Goal: Task Accomplishment & Management: Manage account settings

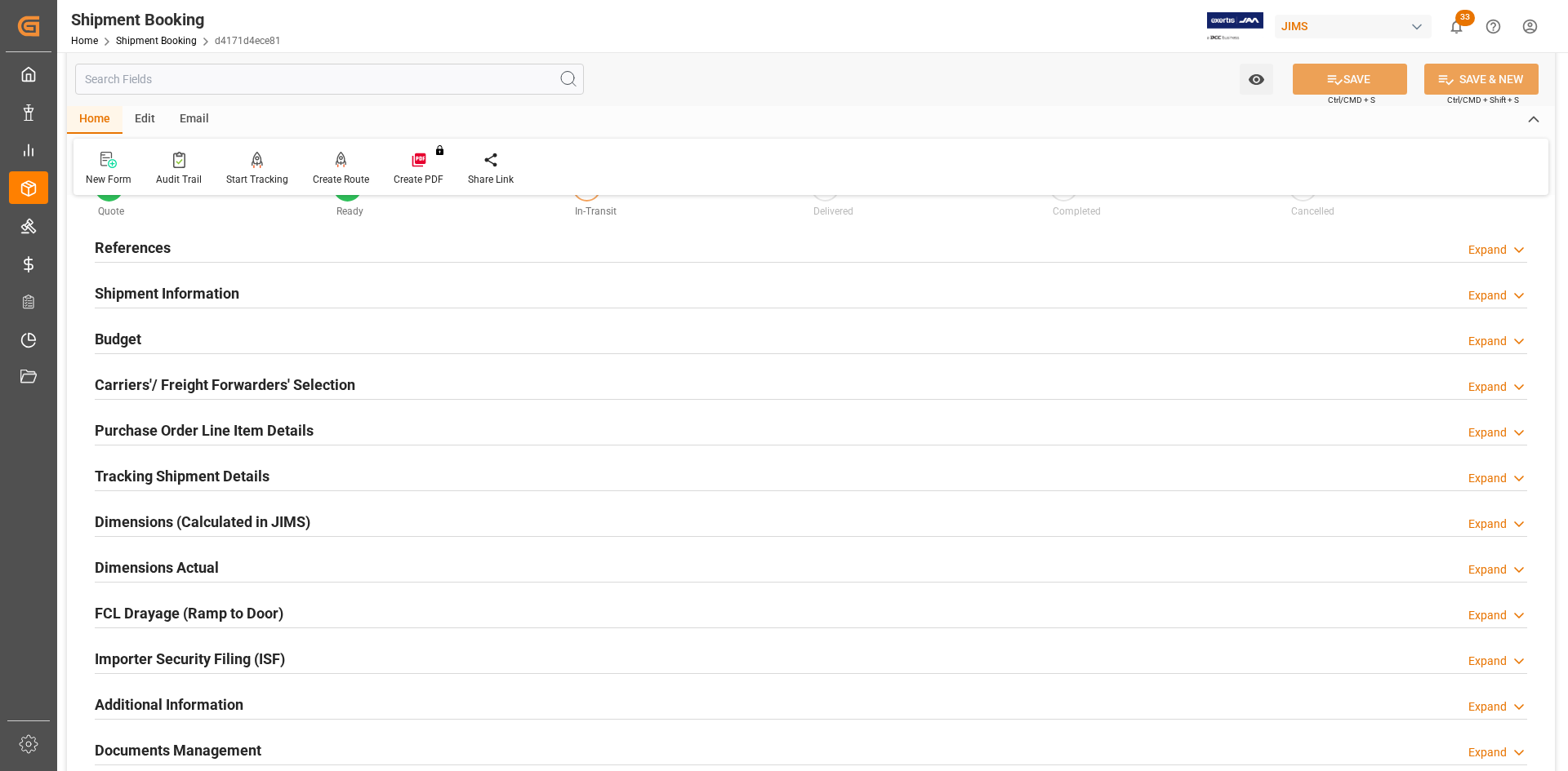
scroll to position [10, 0]
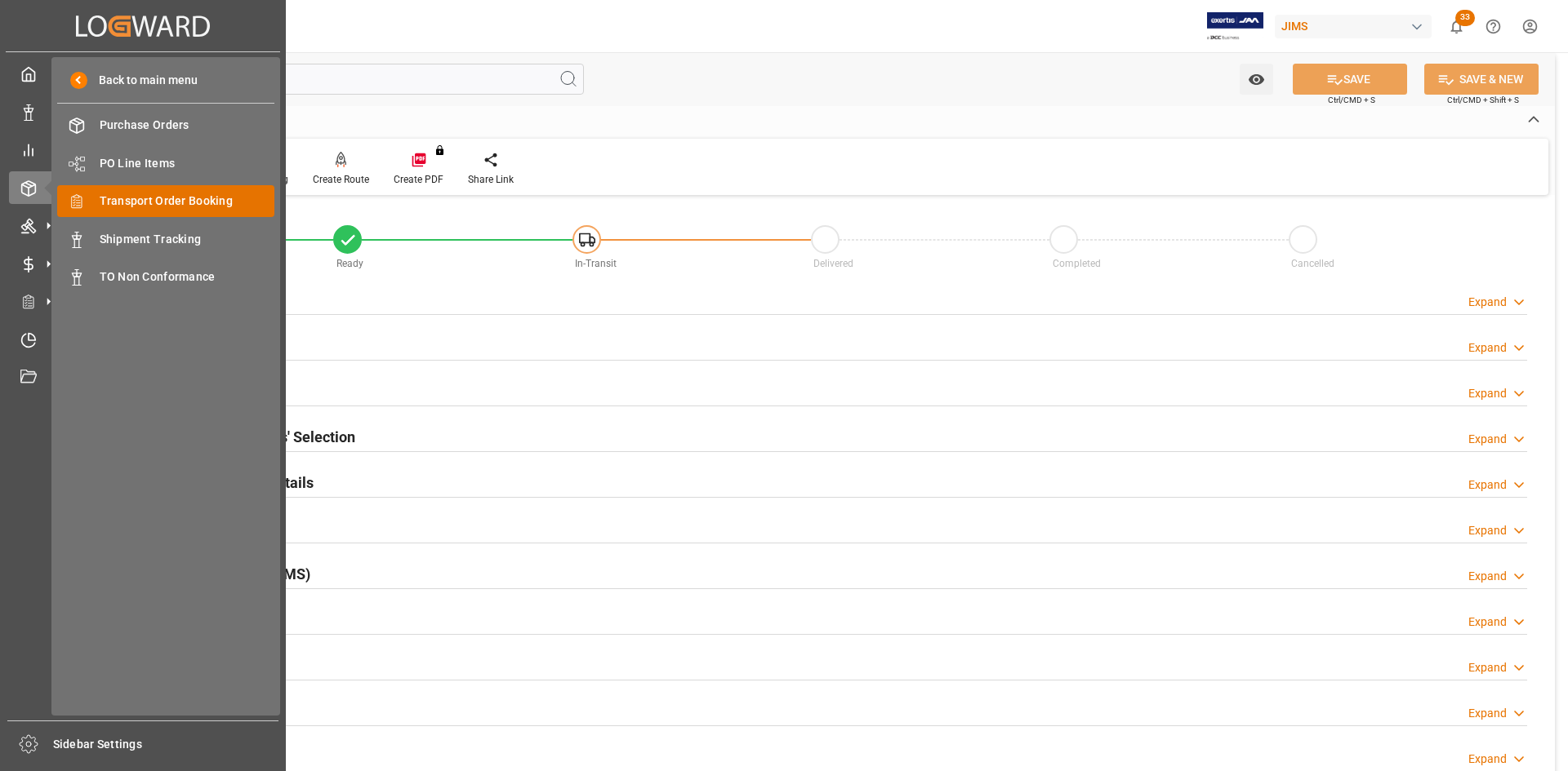
click at [144, 203] on span "Transport Order Booking" at bounding box center [188, 201] width 175 height 17
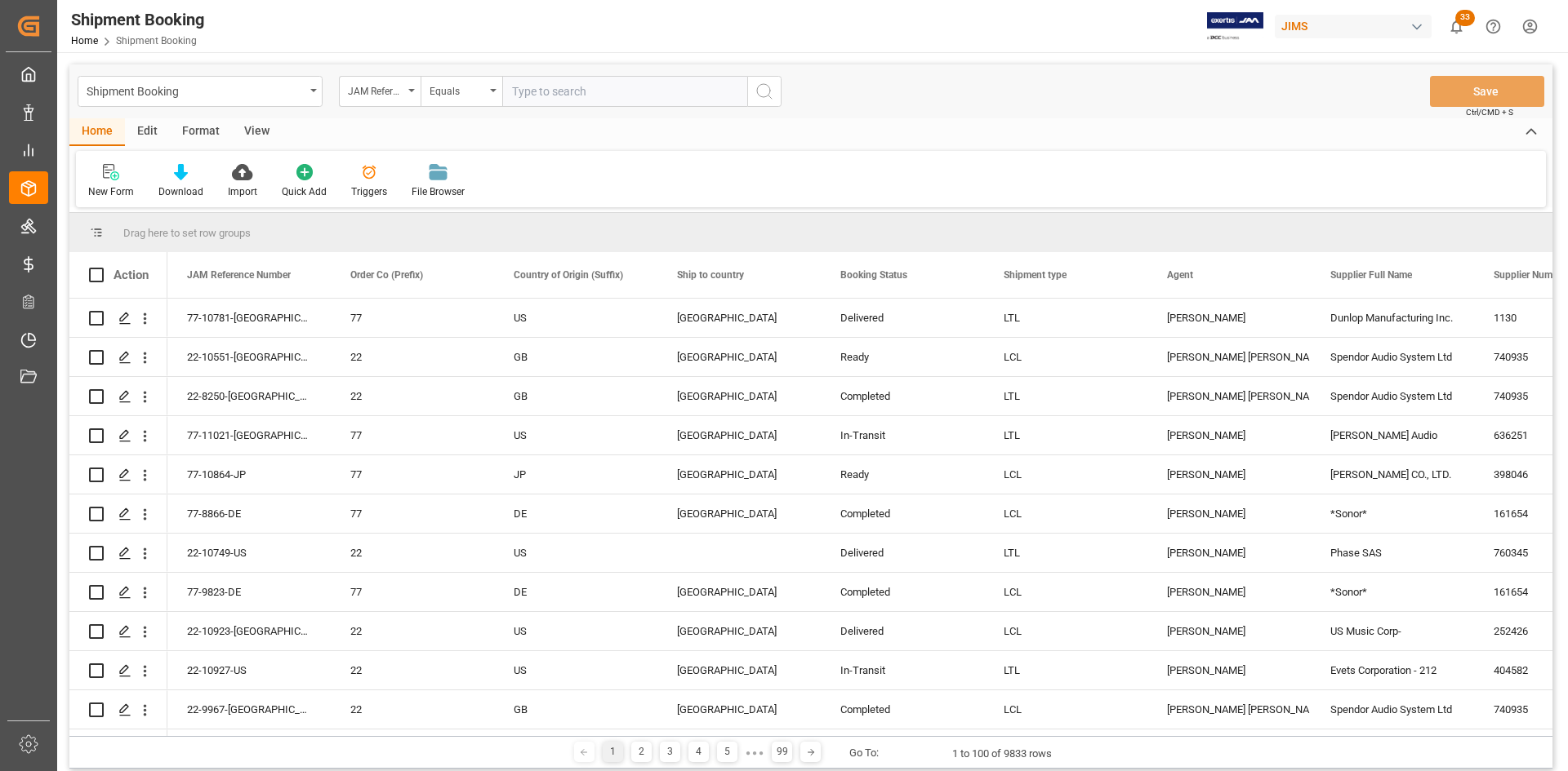
click at [577, 95] on input "text" at bounding box center [625, 92] width 245 height 31
type input "77-10975-US"
click at [771, 91] on icon "search button" at bounding box center [765, 92] width 20 height 20
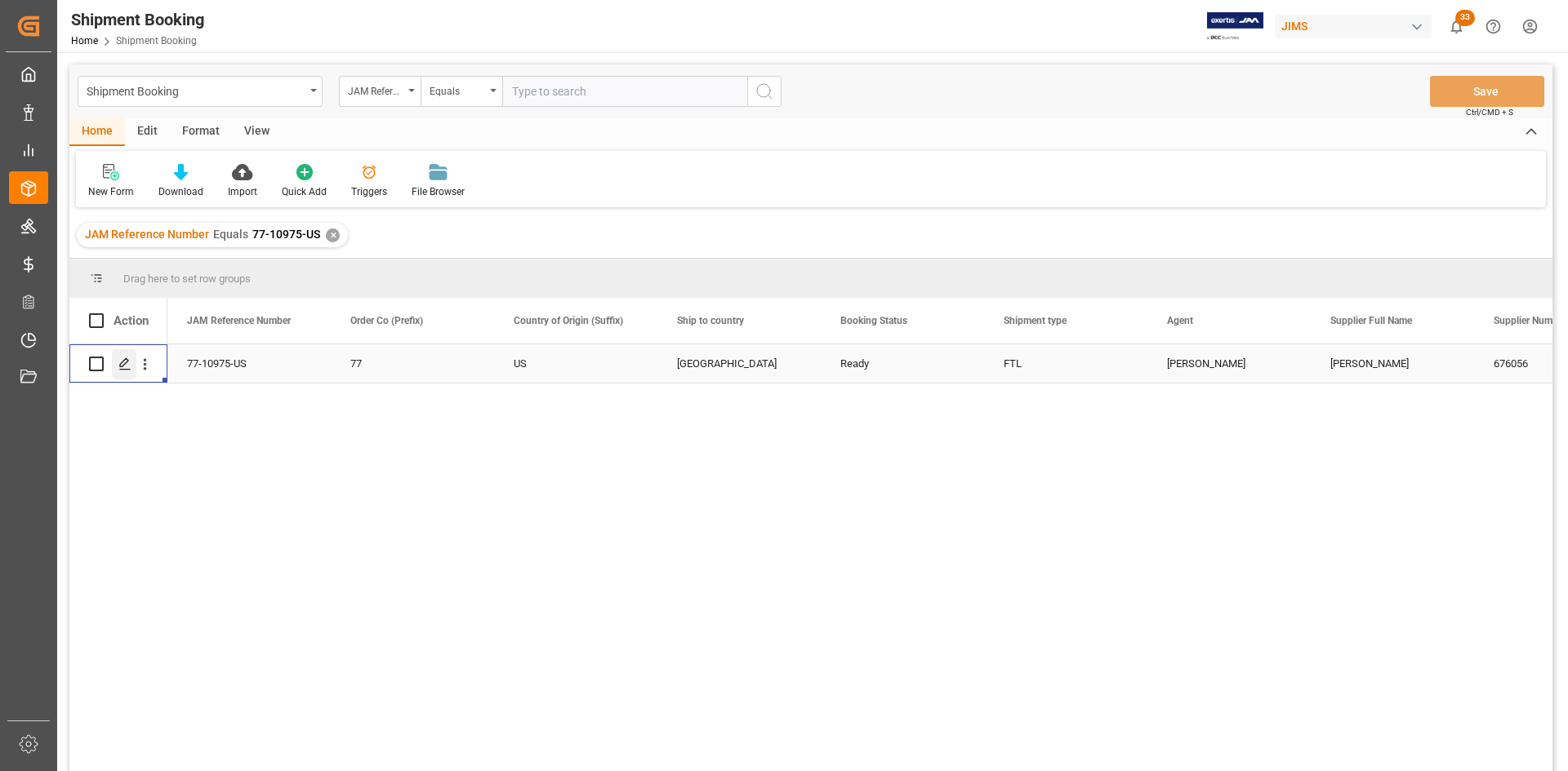
click at [124, 360] on icon "Press SPACE to select this row." at bounding box center [125, 364] width 13 height 13
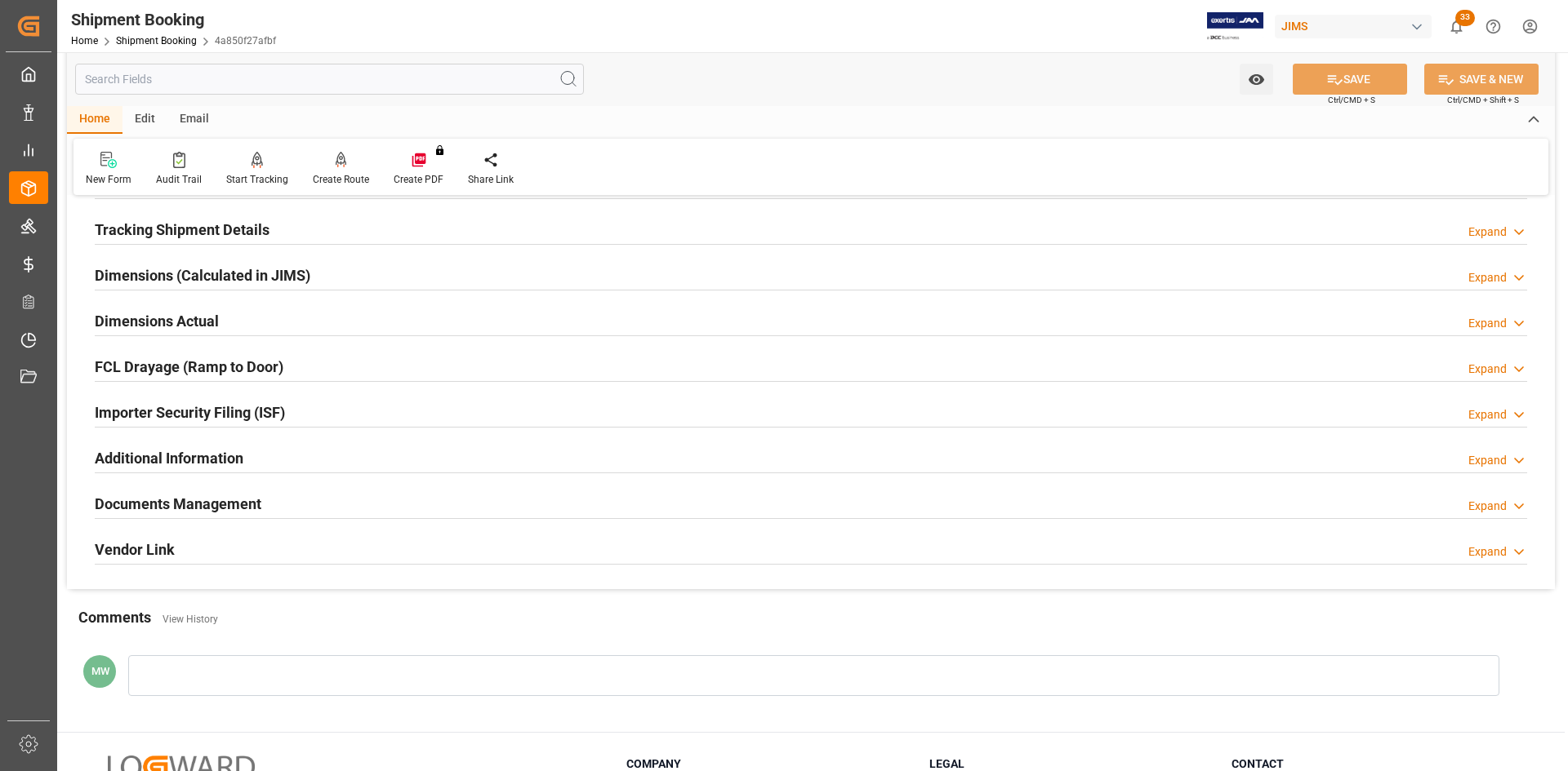
scroll to position [408, 0]
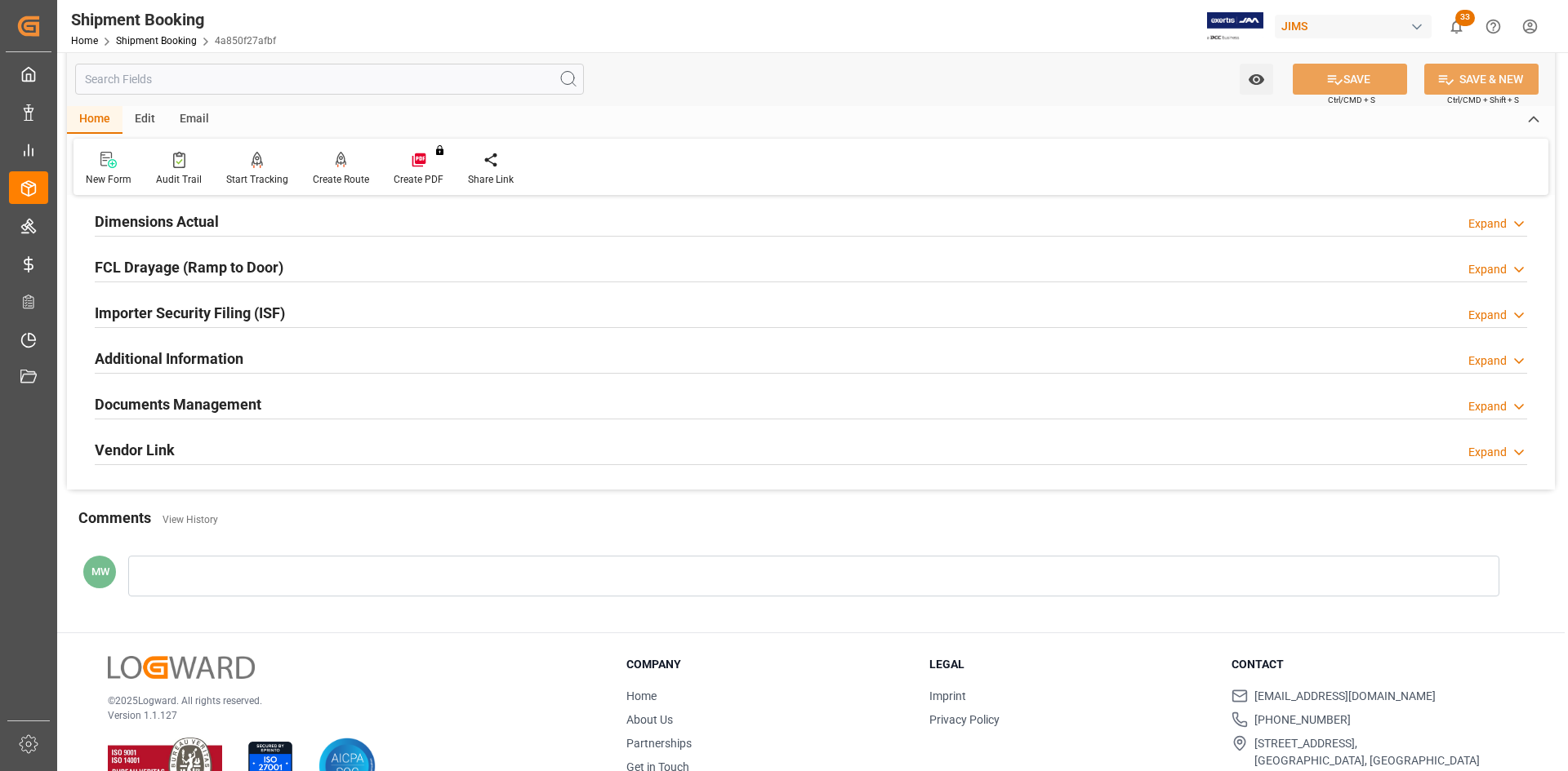
click at [163, 401] on h2 "Documents Management" at bounding box center [178, 404] width 166 height 22
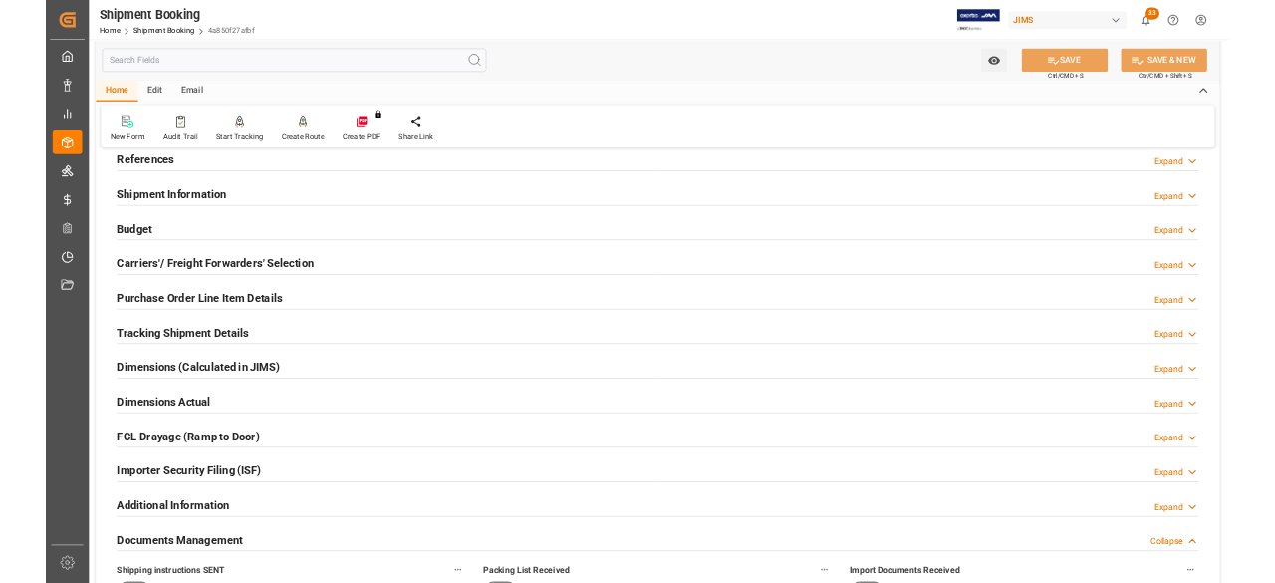
scroll to position [0, 0]
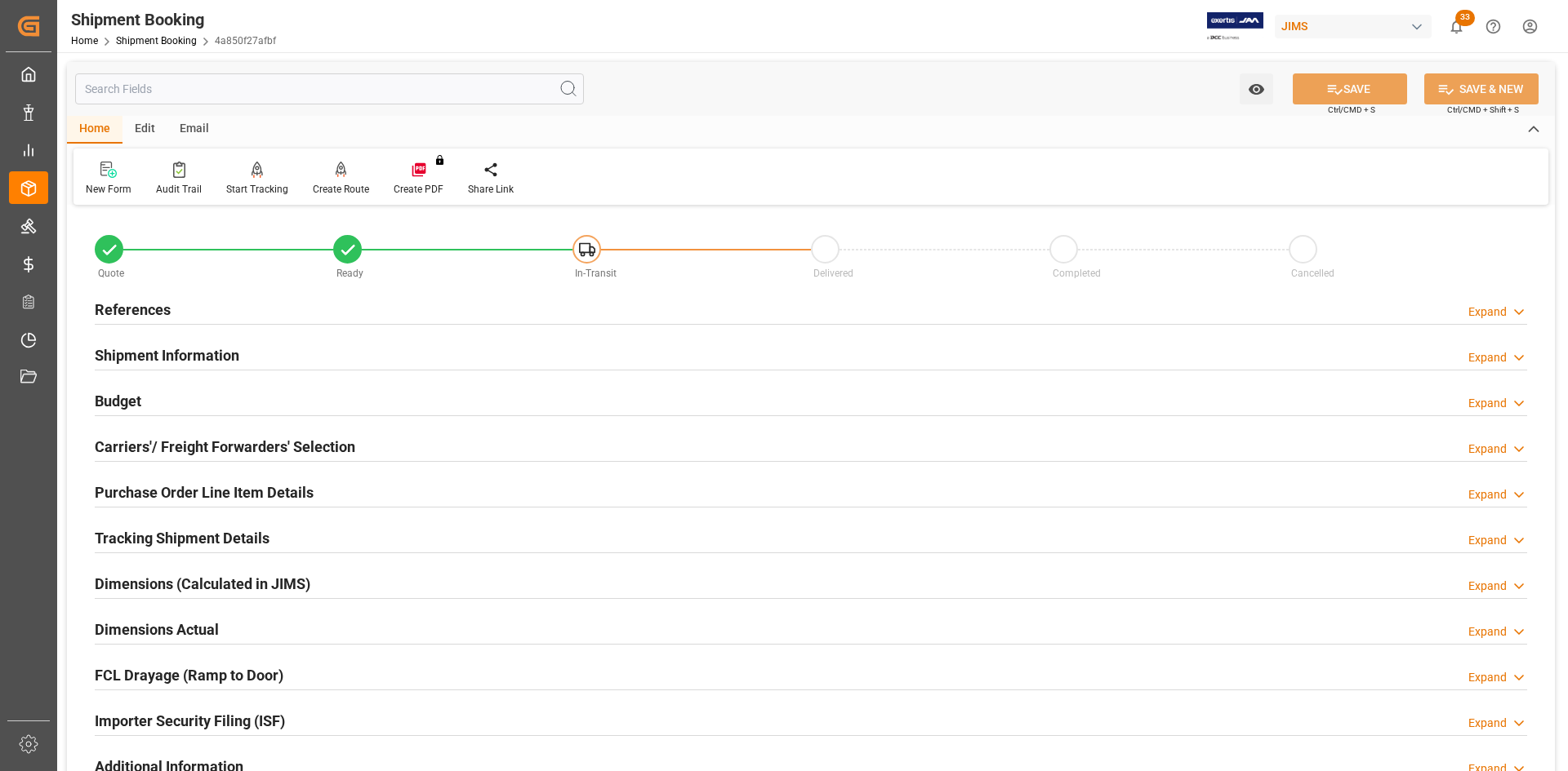
click at [155, 309] on h2 "References" at bounding box center [133, 310] width 76 height 22
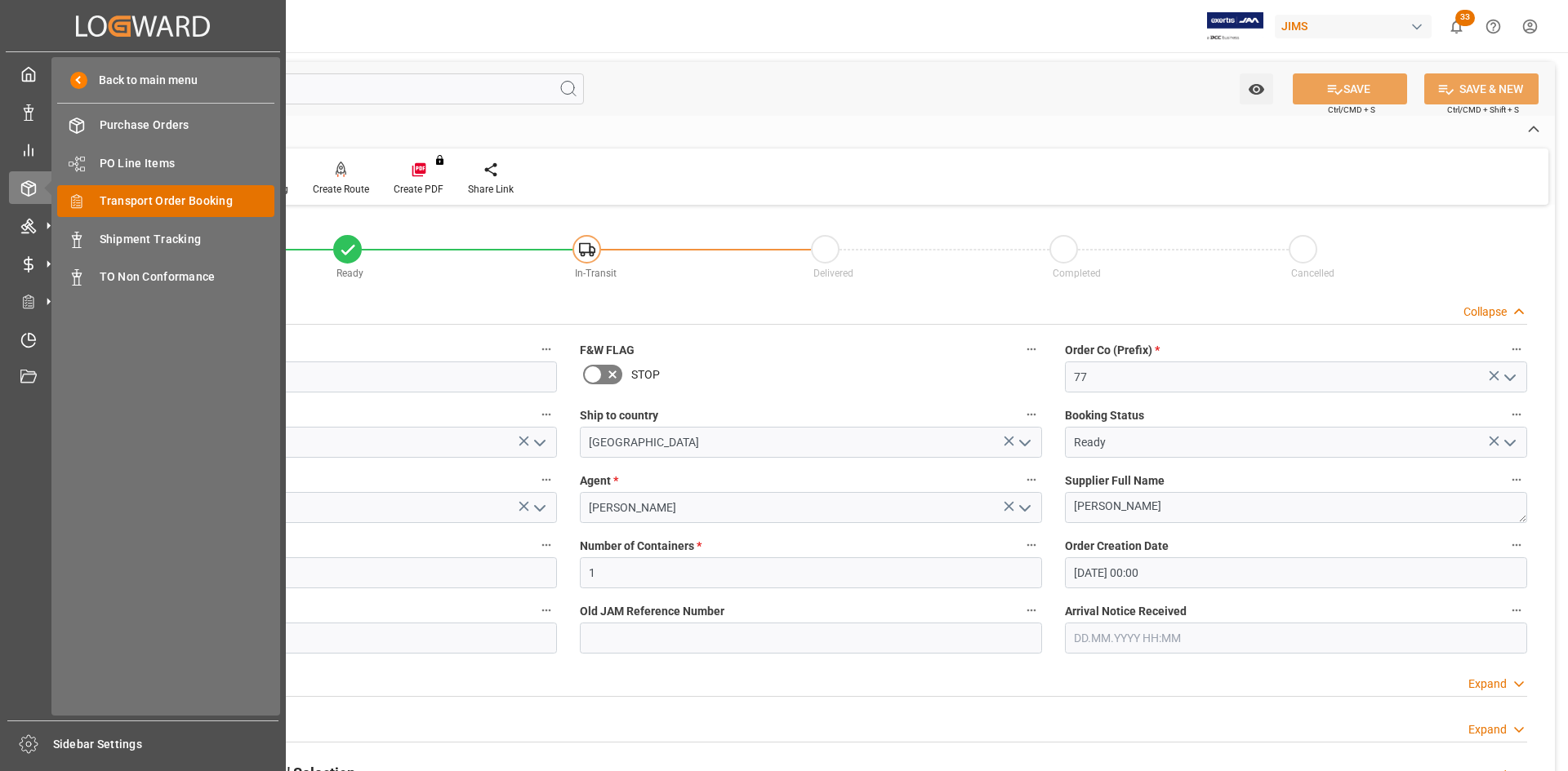
click at [143, 203] on span "Transport Order Booking" at bounding box center [188, 201] width 175 height 17
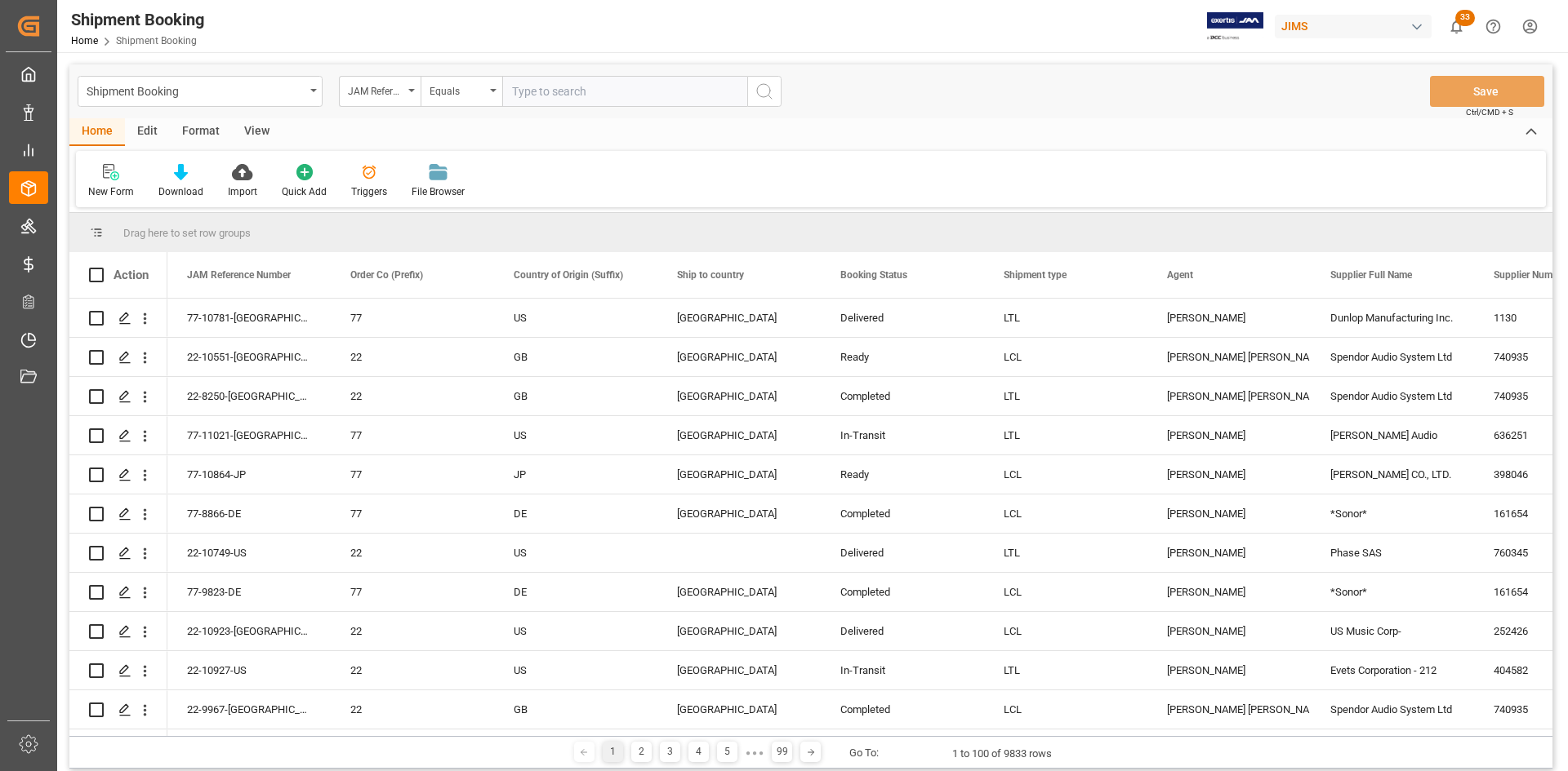
click at [533, 88] on input "text" at bounding box center [625, 92] width 245 height 31
type input "77-10974-[GEOGRAPHIC_DATA]"
click at [761, 95] on icon "search button" at bounding box center [765, 92] width 20 height 20
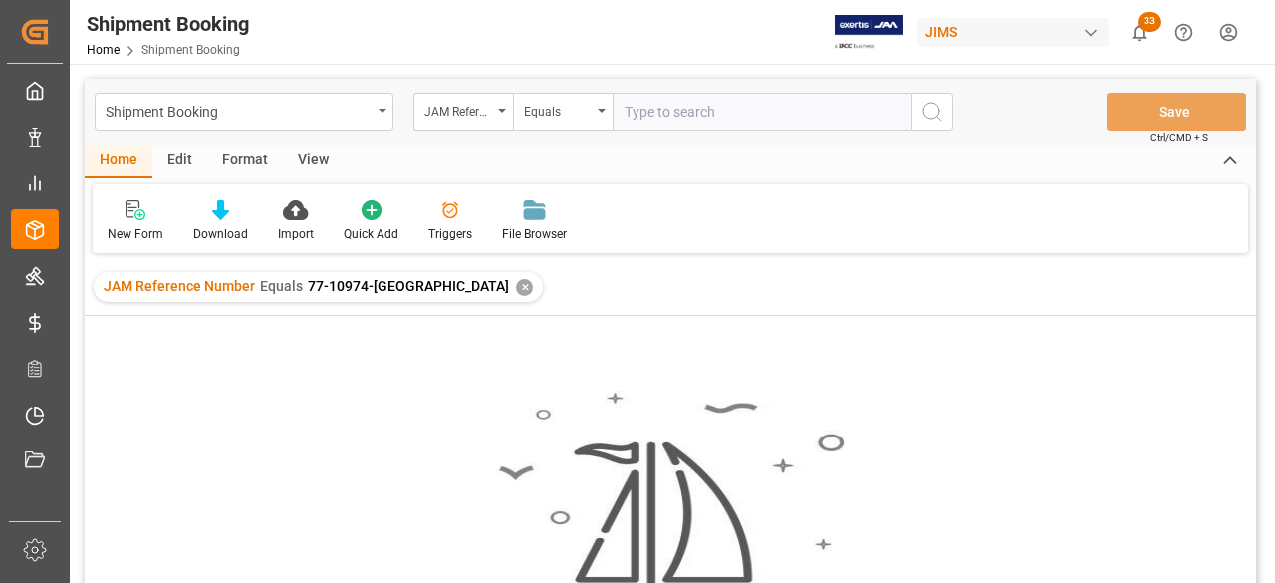
click at [516, 286] on div "✕" at bounding box center [524, 287] width 17 height 17
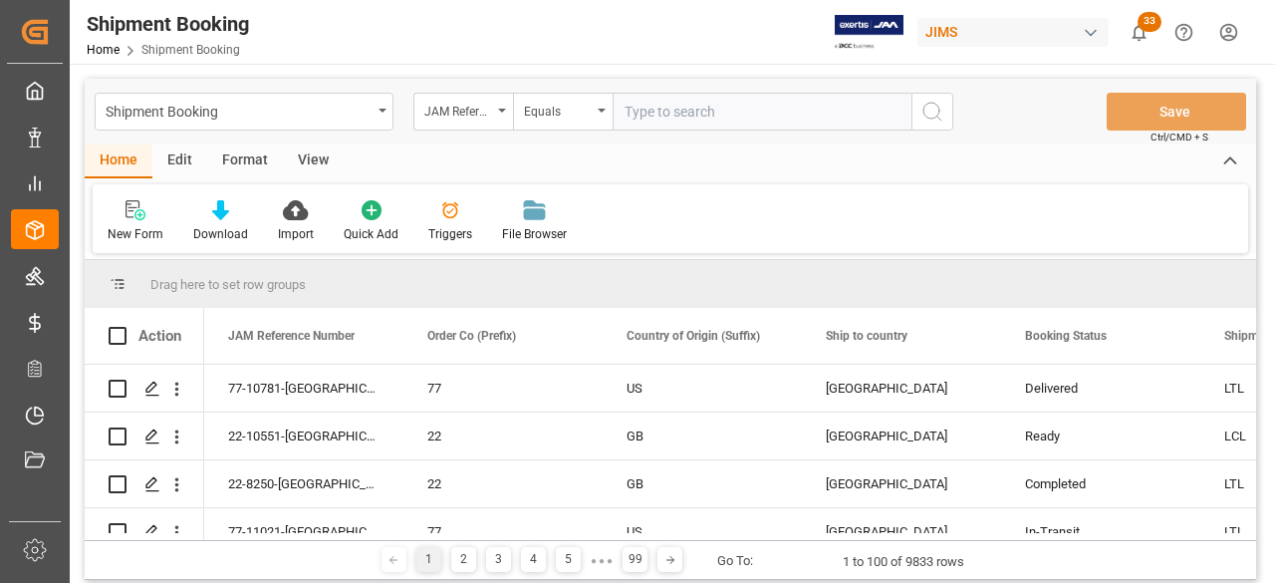
click at [635, 117] on input "text" at bounding box center [762, 112] width 299 height 38
paste input "77-10974-[GEOGRAPHIC_DATA]"
click at [631, 114] on input "77-10974-[GEOGRAPHIC_DATA]" at bounding box center [762, 112] width 299 height 38
type input "77-10974-[GEOGRAPHIC_DATA]"
click at [953, 117] on div "Shipment Booking JAM Reference Number Equals 77-10974-US Save Ctrl/CMD + S" at bounding box center [671, 112] width 1172 height 66
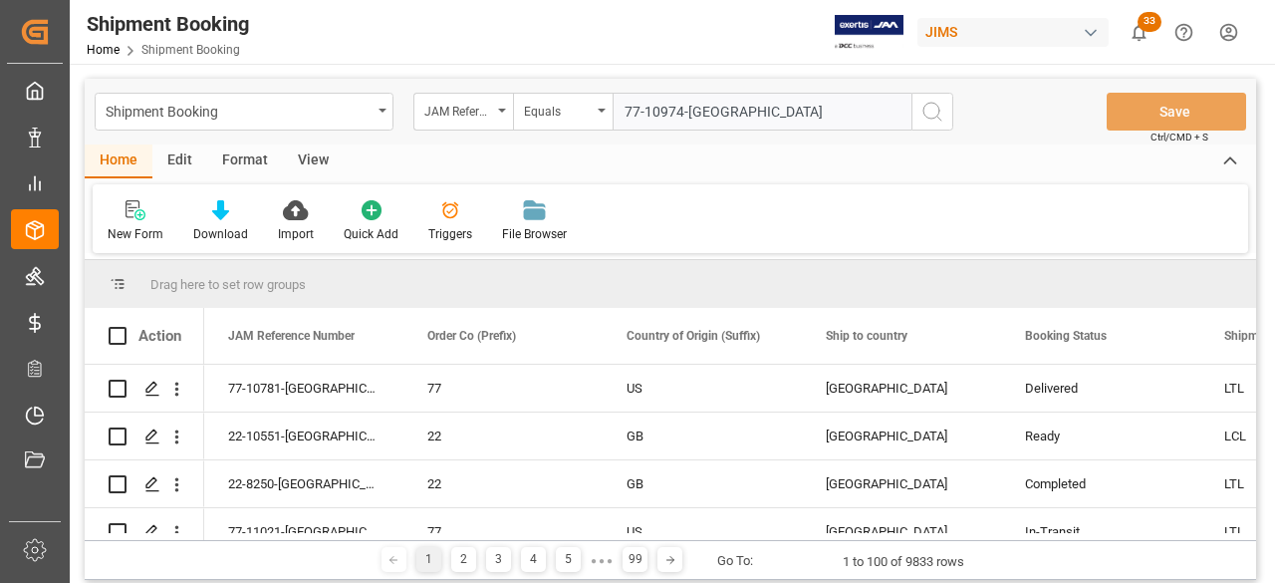
click at [941, 121] on line "search button" at bounding box center [939, 119] width 4 height 4
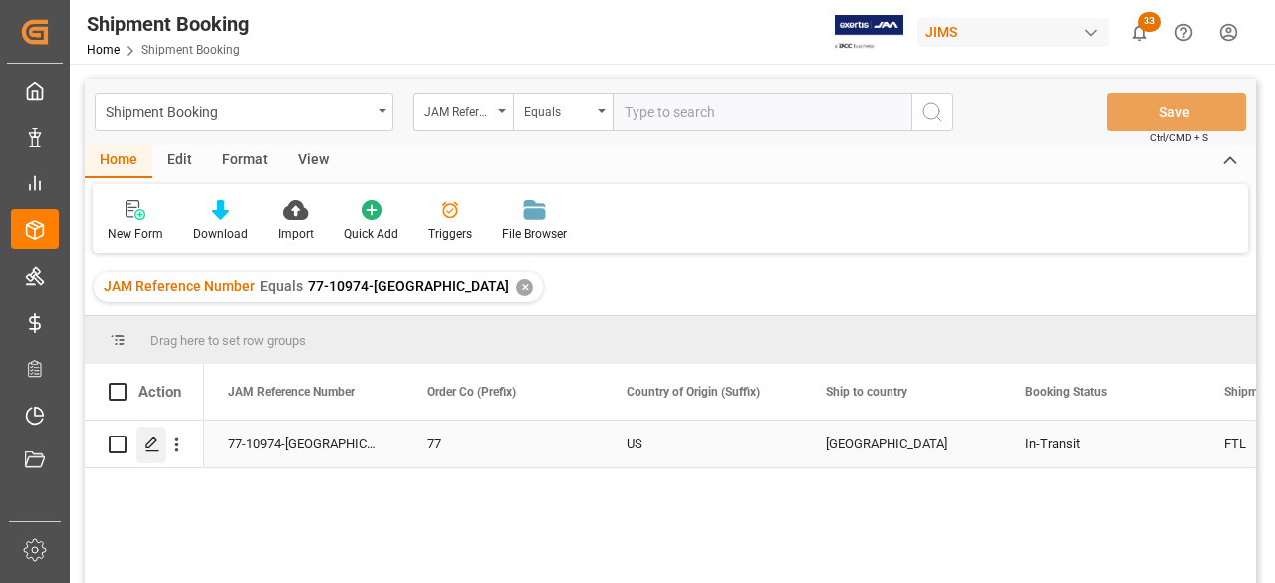
click at [154, 452] on icon "Press SPACE to select this row." at bounding box center [152, 444] width 16 height 16
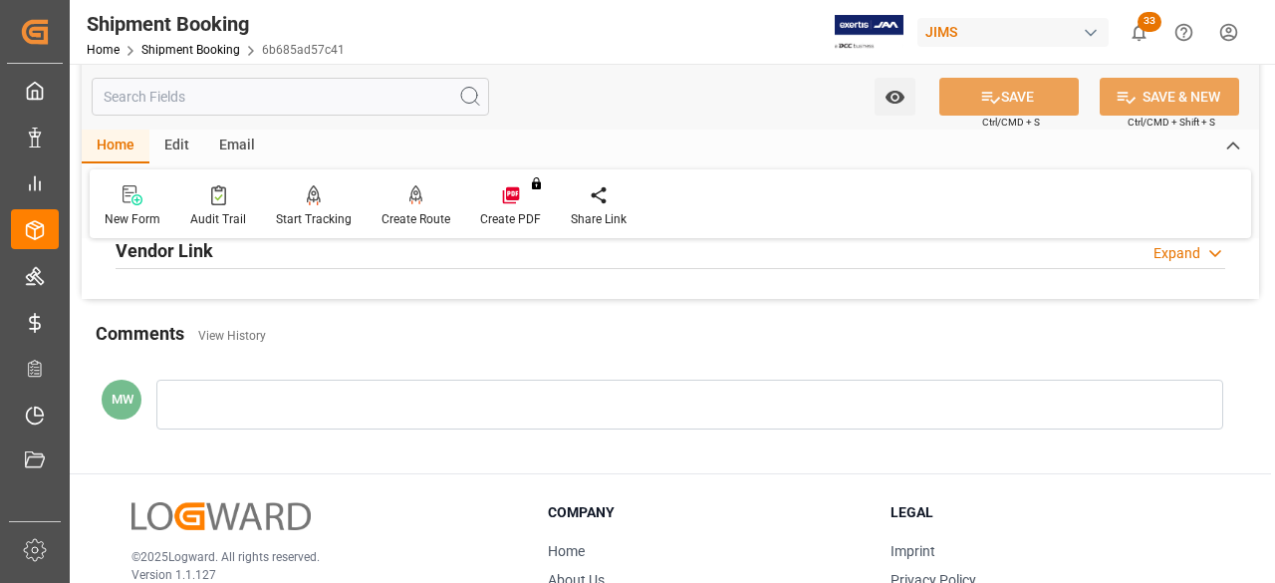
scroll to position [697, 0]
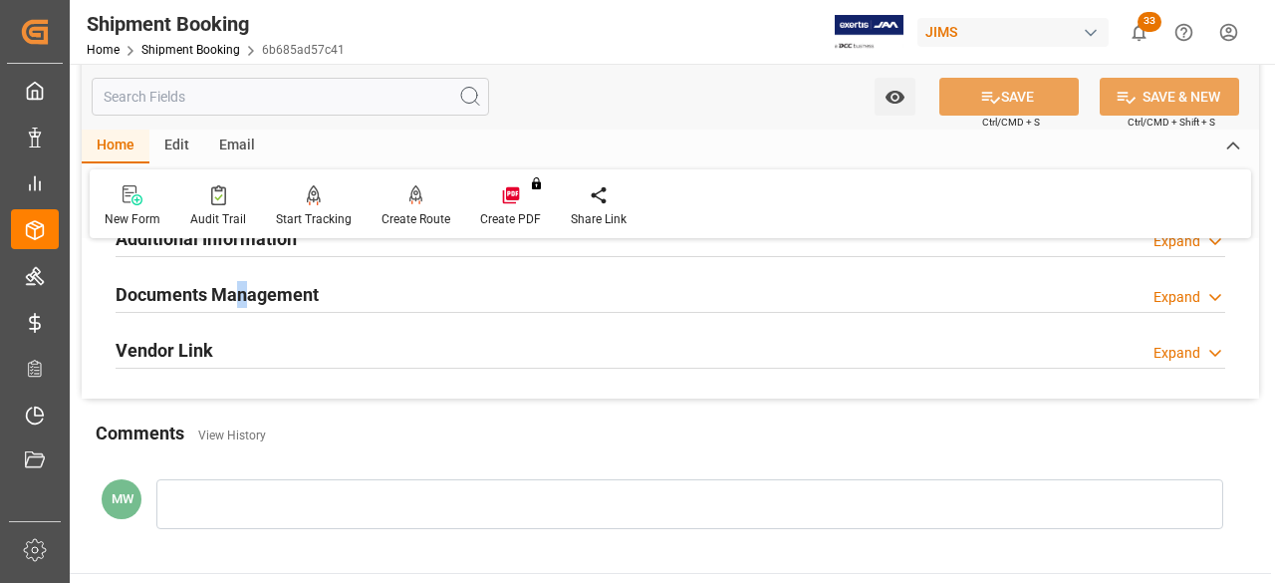
drag, startPoint x: 241, startPoint y: 294, endPoint x: 264, endPoint y: 306, distance: 25.8
click at [245, 297] on h2 "Documents Management" at bounding box center [217, 294] width 203 height 27
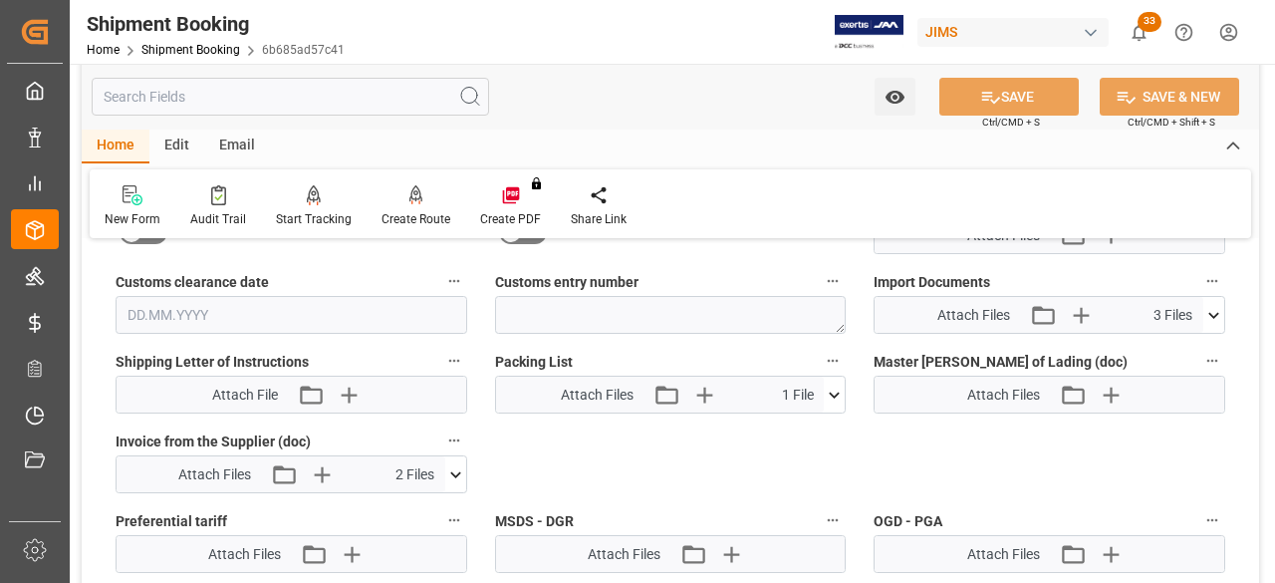
scroll to position [996, 0]
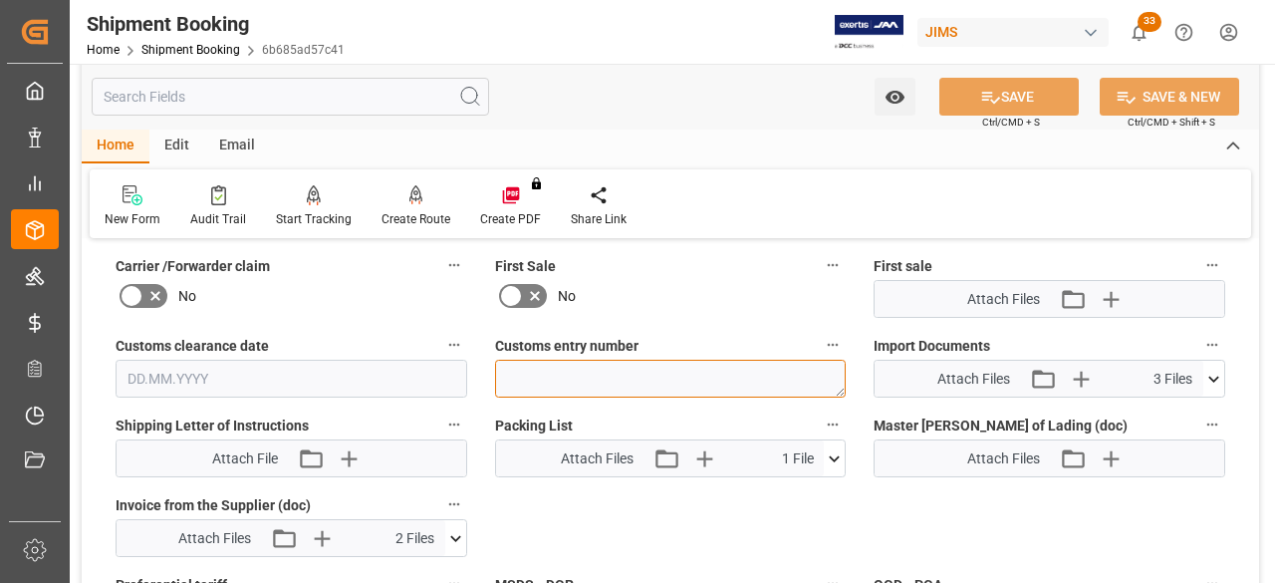
click at [526, 376] on textarea at bounding box center [671, 379] width 352 height 38
paste textarea "13391-69288335-5"
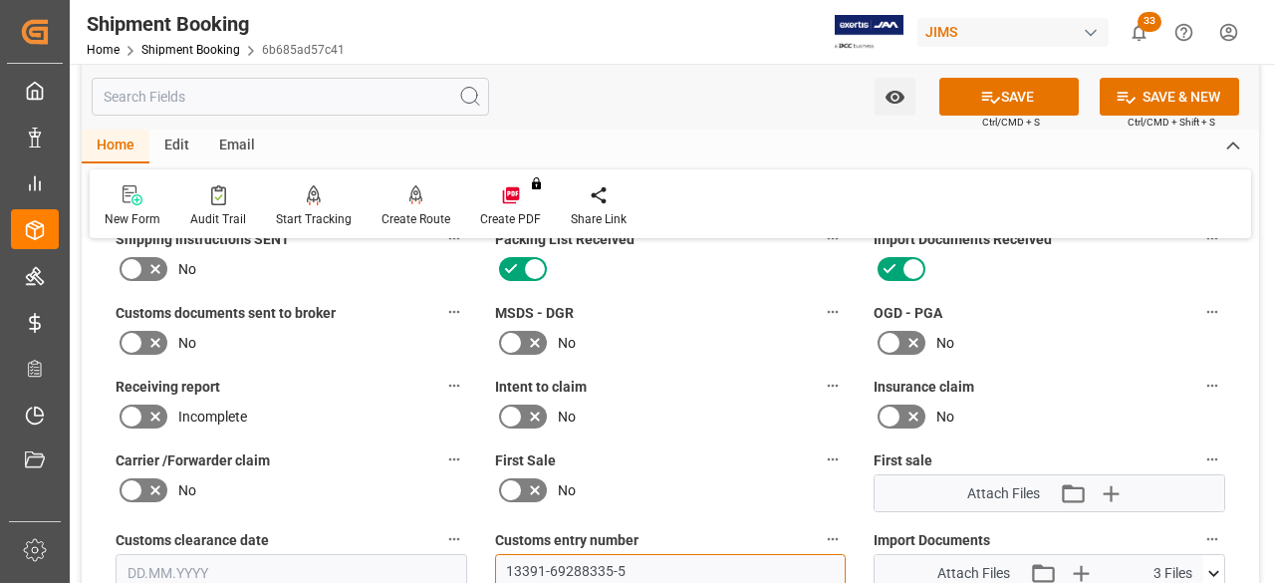
scroll to position [797, 0]
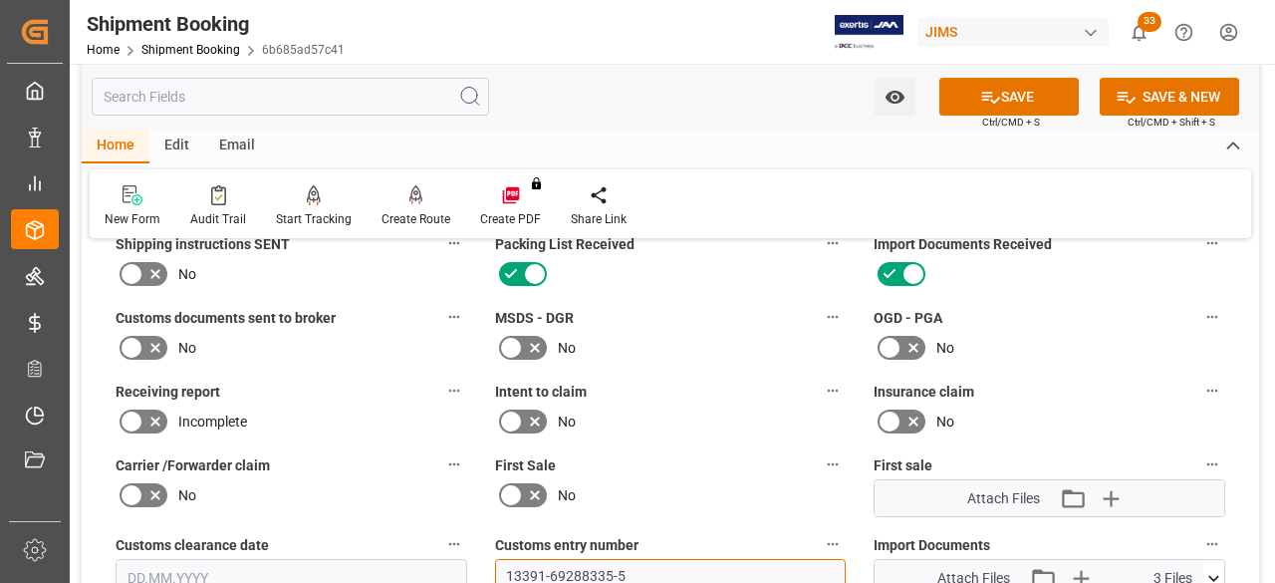
type textarea "13391-69288335-5"
click at [139, 347] on icon at bounding box center [132, 348] width 24 height 24
click at [0, 0] on input "checkbox" at bounding box center [0, 0] width 0 height 0
click at [1031, 85] on button "SAVE" at bounding box center [1008, 97] width 139 height 38
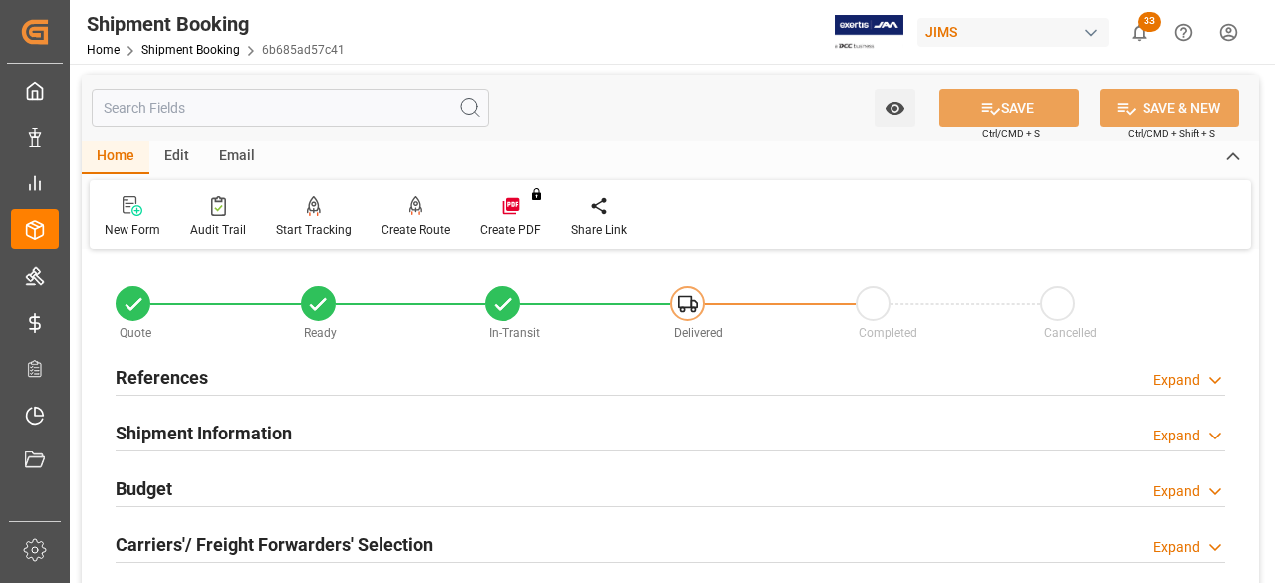
scroll to position [0, 0]
click at [157, 386] on h2 "References" at bounding box center [162, 378] width 93 height 27
